Goal: Task Accomplishment & Management: Complete application form

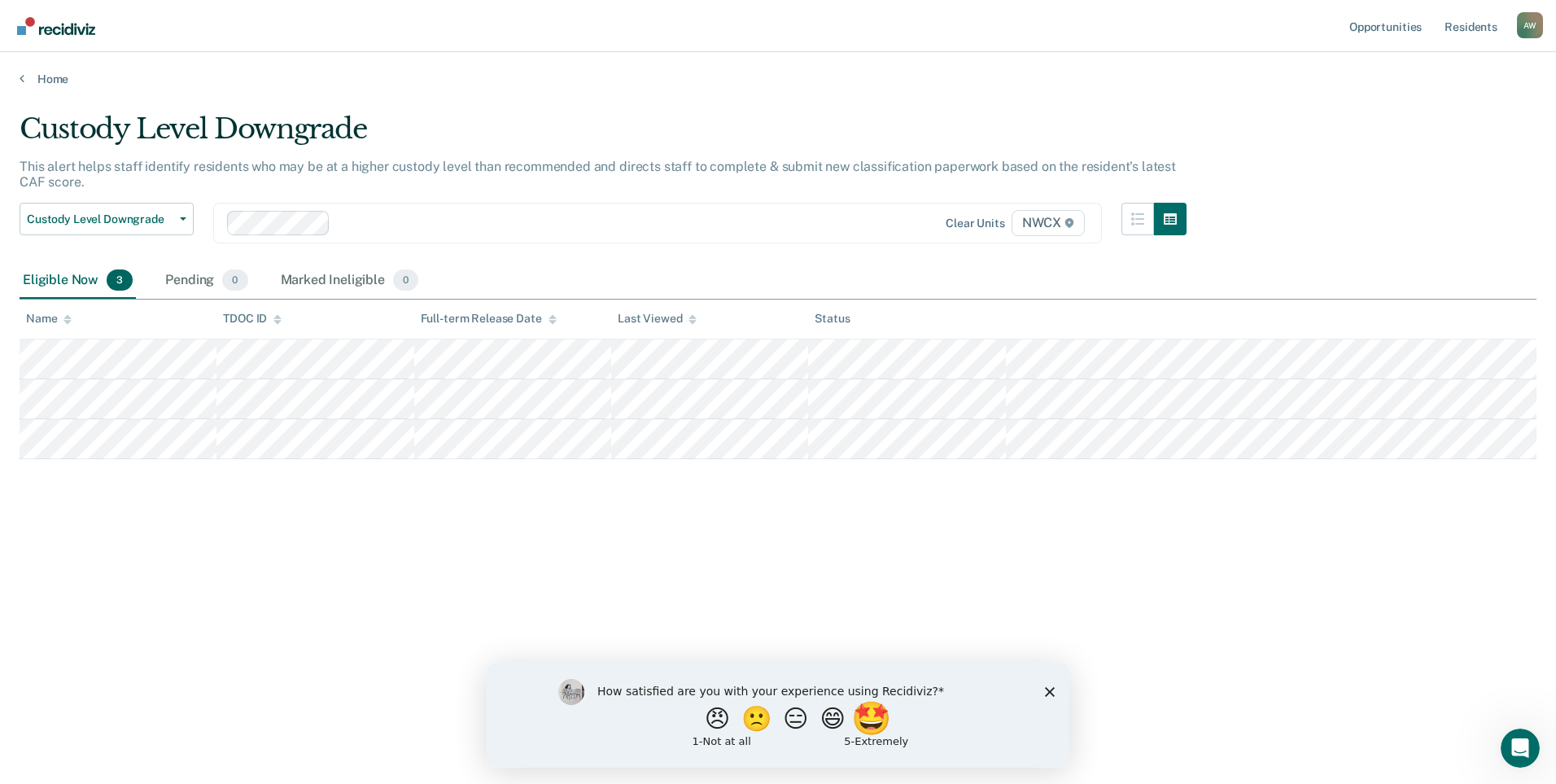
click at [889, 720] on button "🤩" at bounding box center [873, 717] width 44 height 32
click at [1050, 695] on icon "Close survey" at bounding box center [1050, 698] width 10 height 10
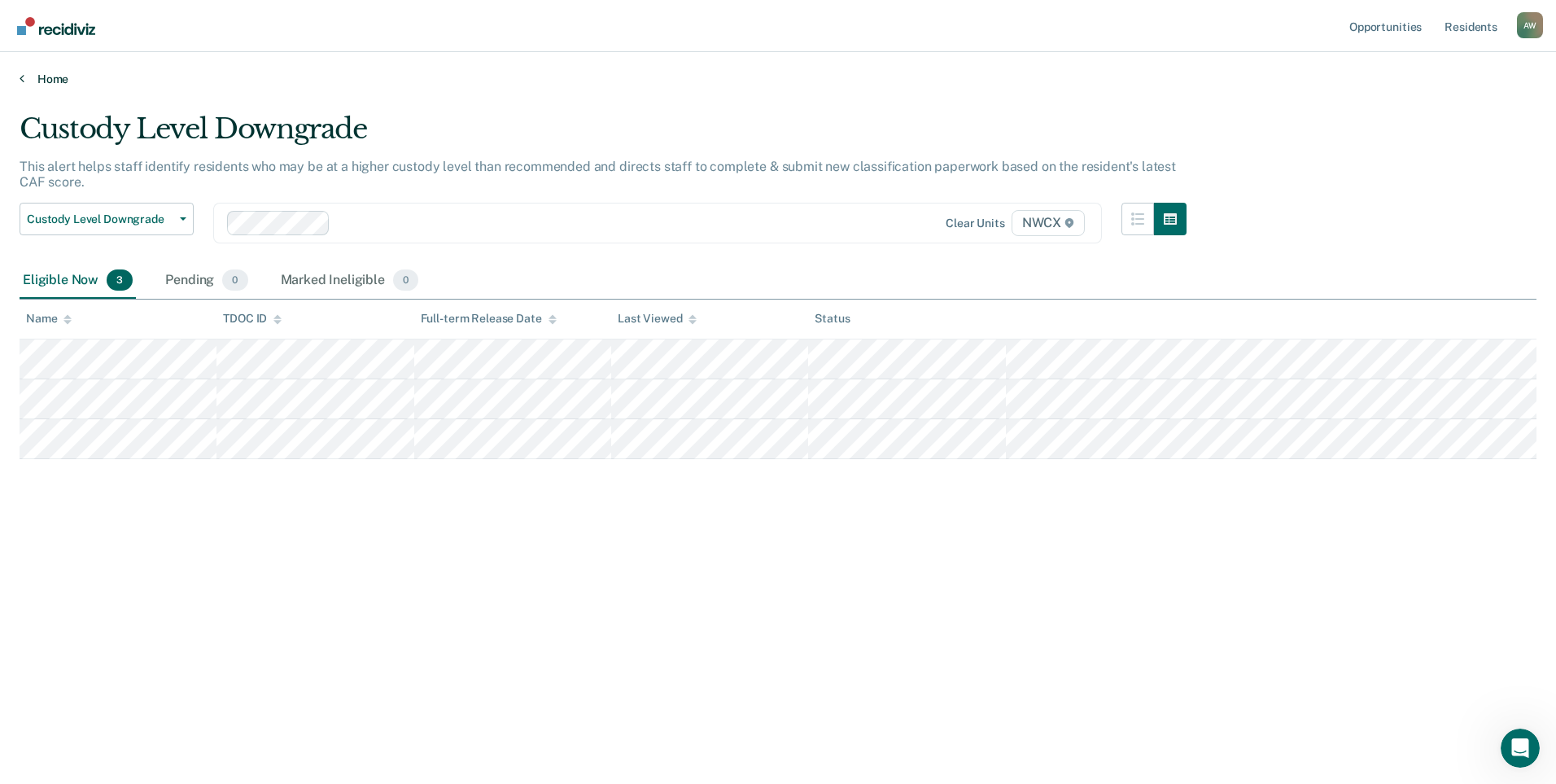
click at [24, 77] on link "Home" at bounding box center [778, 79] width 1517 height 15
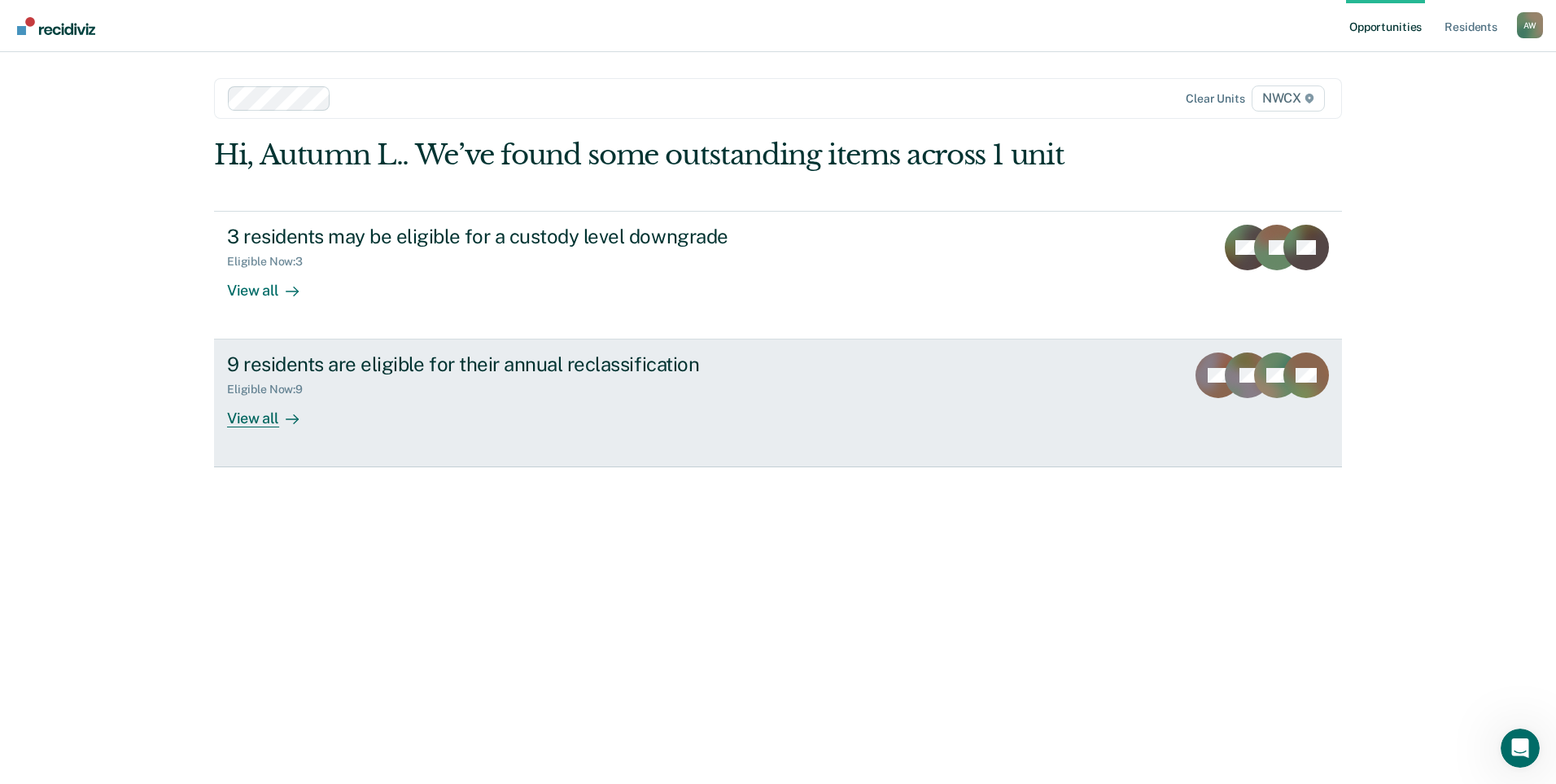
click at [255, 417] on div "View all" at bounding box center [273, 412] width 92 height 32
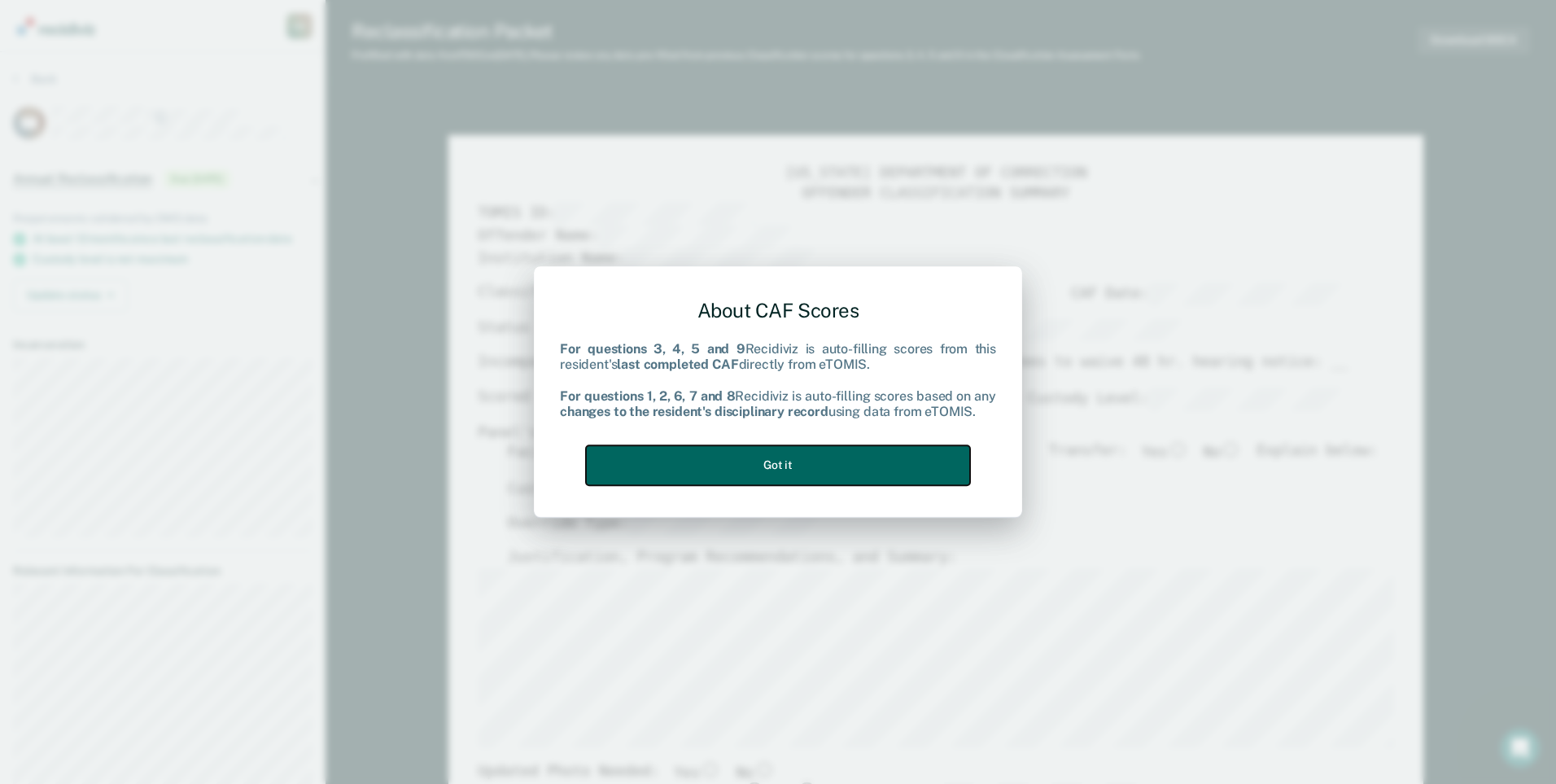
click at [761, 475] on button "Got it" at bounding box center [778, 465] width 384 height 40
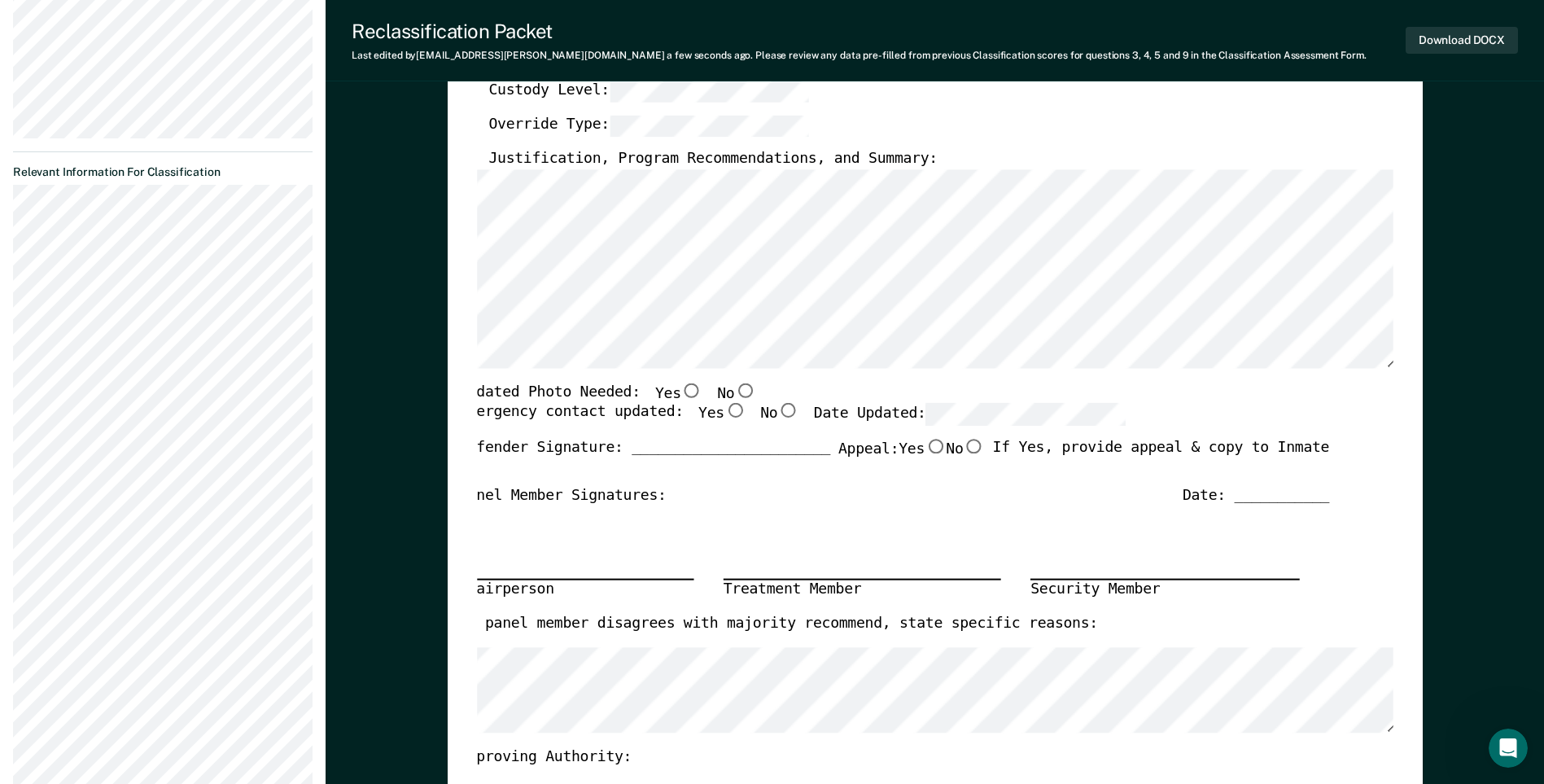
scroll to position [488, 0]
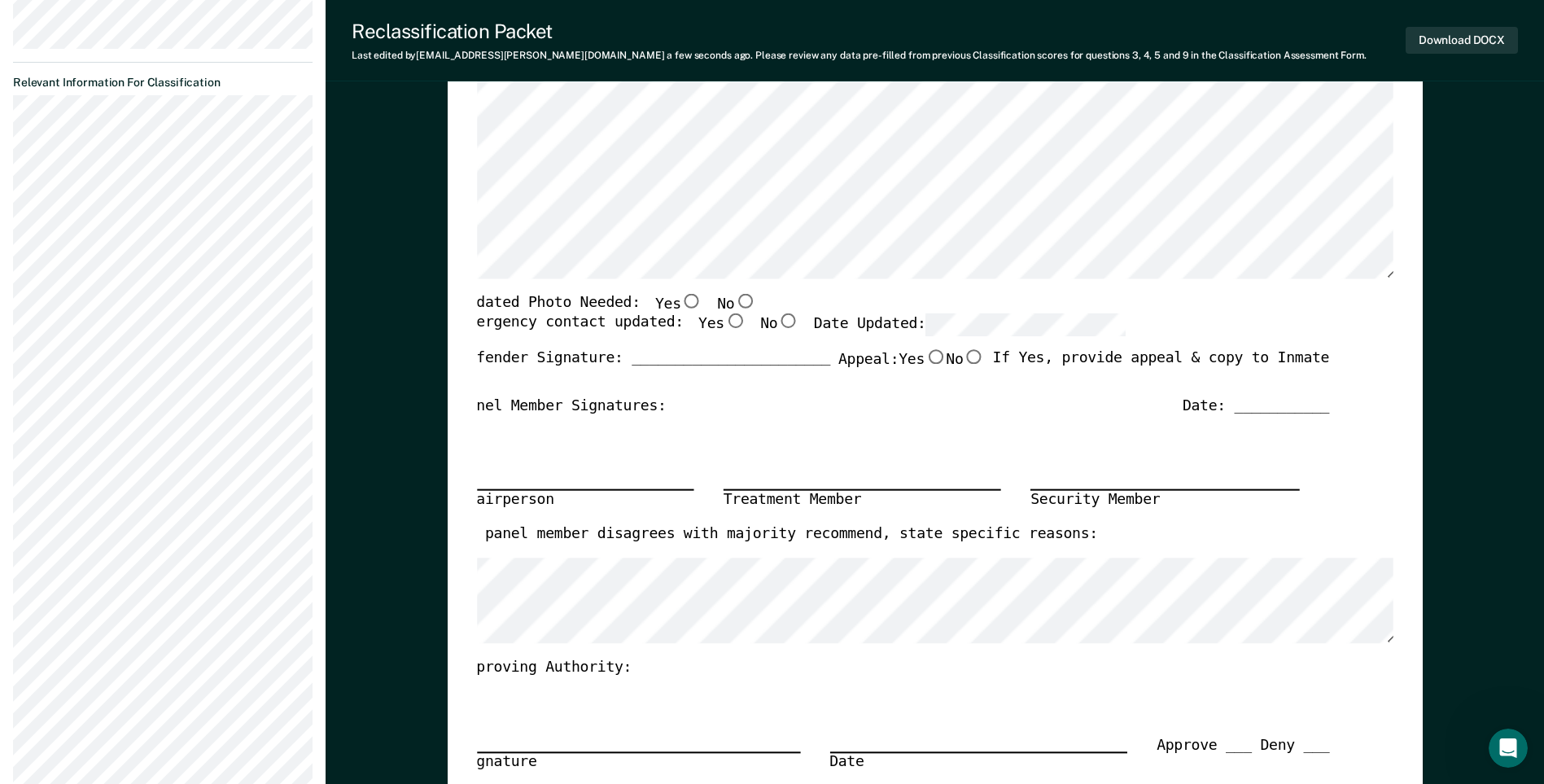
click at [734, 299] on input "No" at bounding box center [745, 300] width 21 height 15
type textarea "x"
radio input "true"
click at [725, 320] on input "Yes" at bounding box center [735, 320] width 21 height 15
type textarea "x"
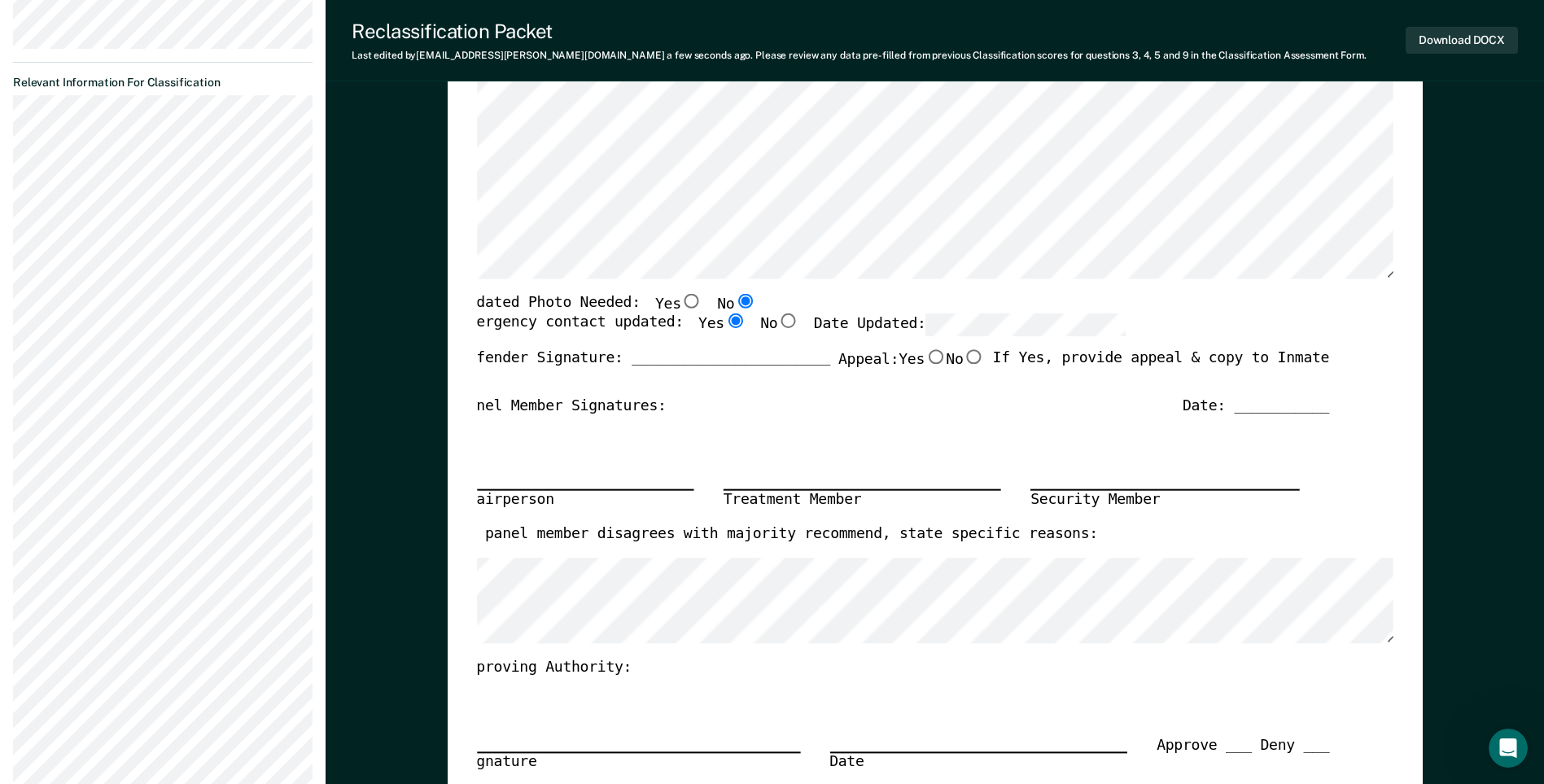
radio input "true"
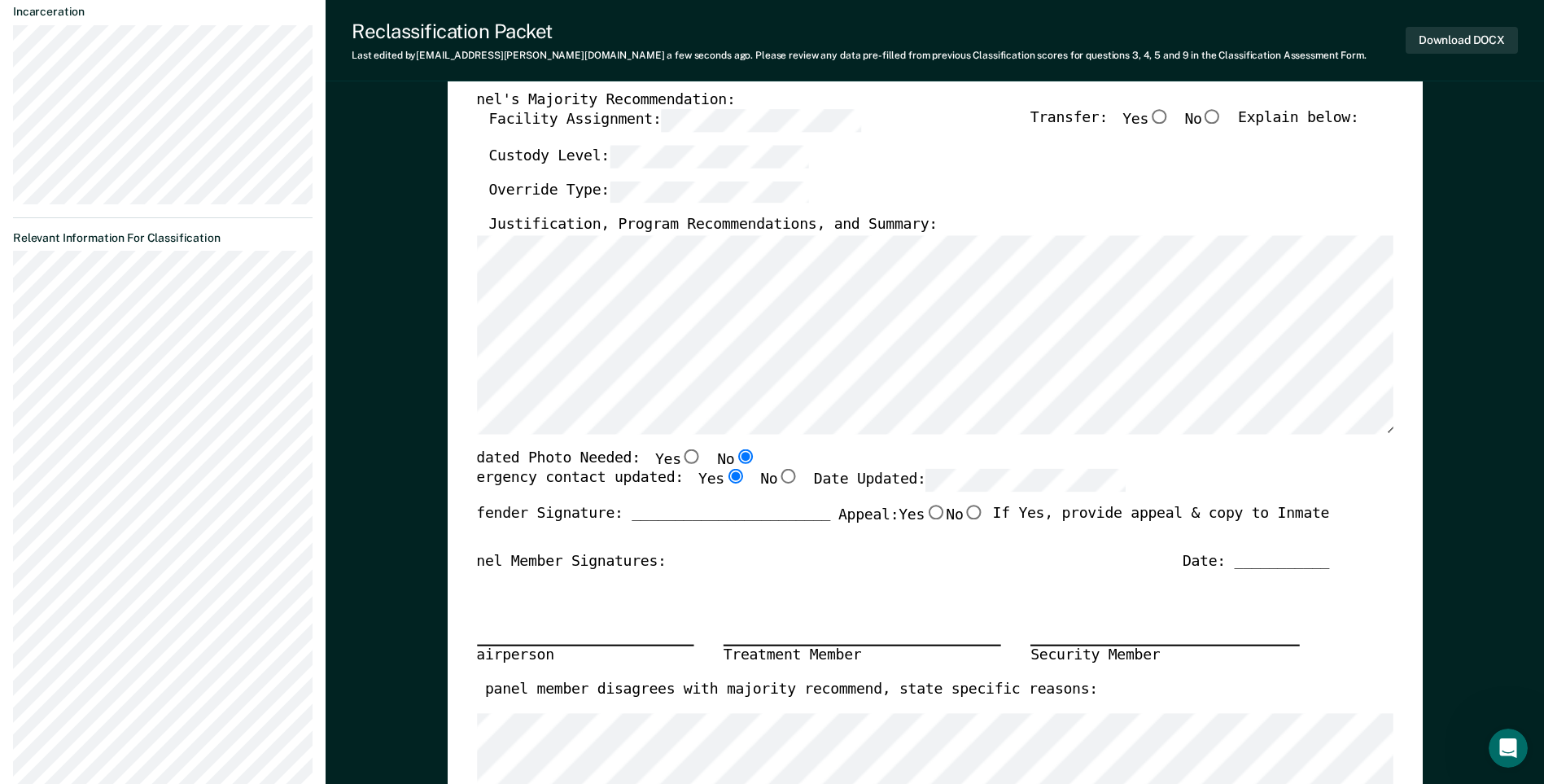
scroll to position [0, 0]
click at [1444, 41] on button "Download DOCX" at bounding box center [1461, 41] width 112 height 27
type textarea "x"
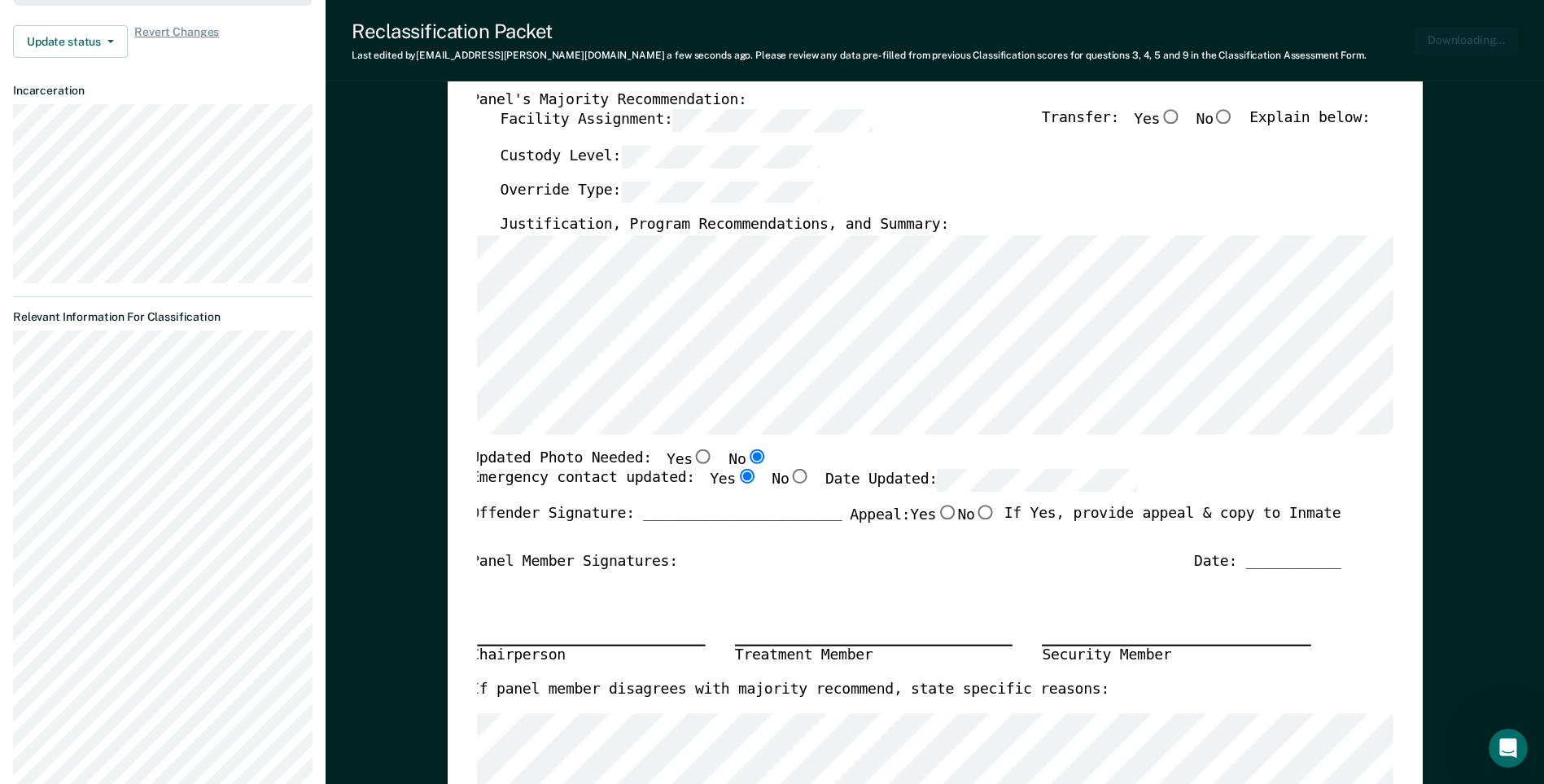
scroll to position [412, 0]
